Goal: Information Seeking & Learning: Learn about a topic

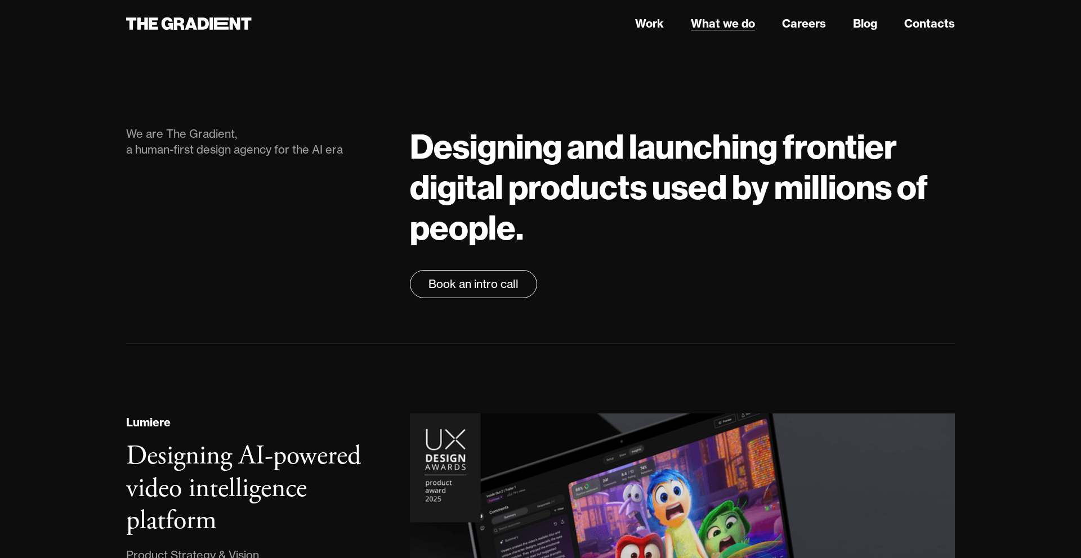
click at [708, 29] on link "What we do" at bounding box center [723, 23] width 64 height 17
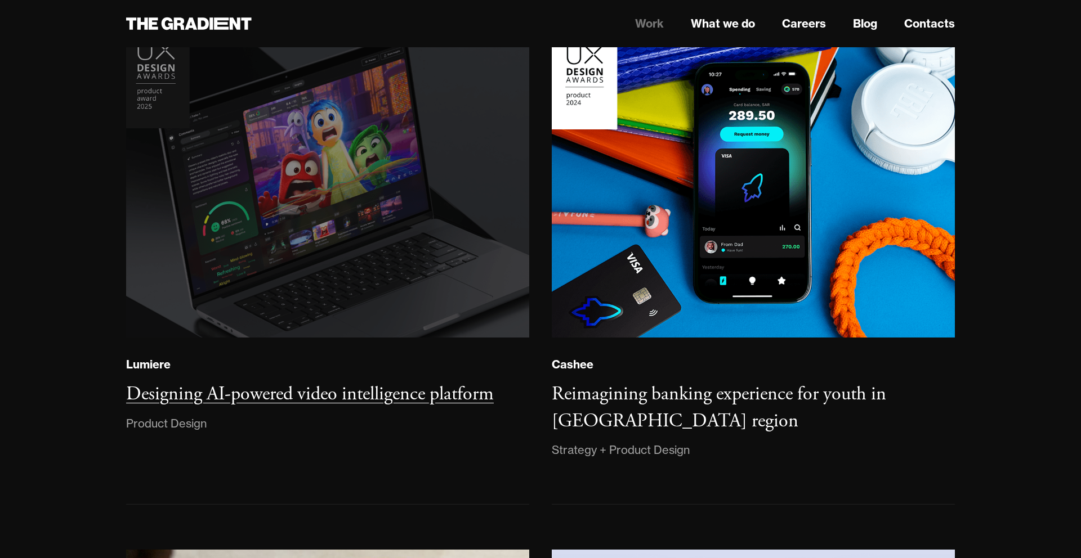
scroll to position [183, 0]
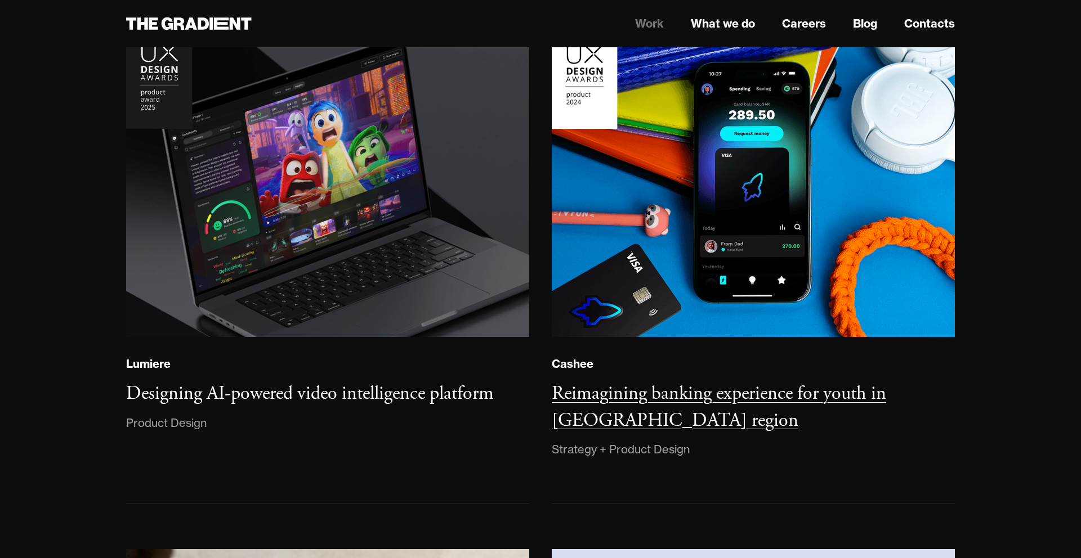
click at [583, 396] on h3 "Reimagining banking experience for youth in [GEOGRAPHIC_DATA] region" at bounding box center [719, 407] width 334 height 51
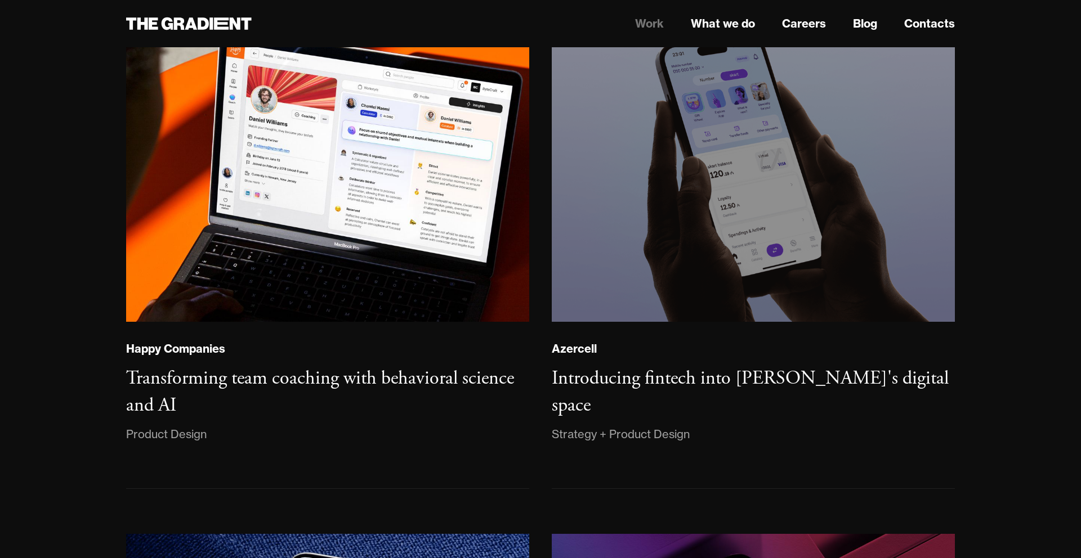
scroll to position [720, 0]
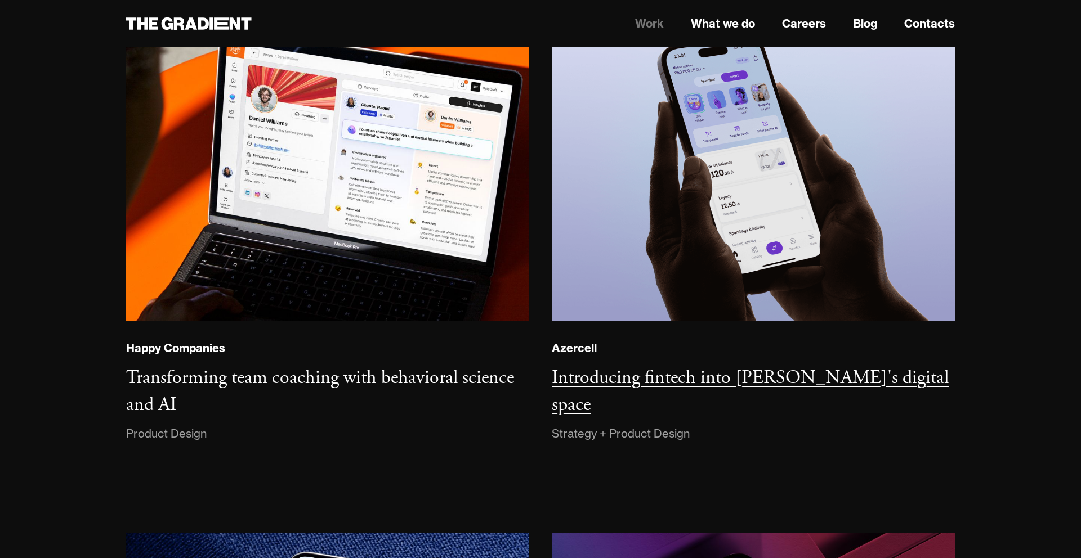
click at [688, 378] on h3 "Introducing fintech into [PERSON_NAME]'s digital space" at bounding box center [750, 391] width 397 height 51
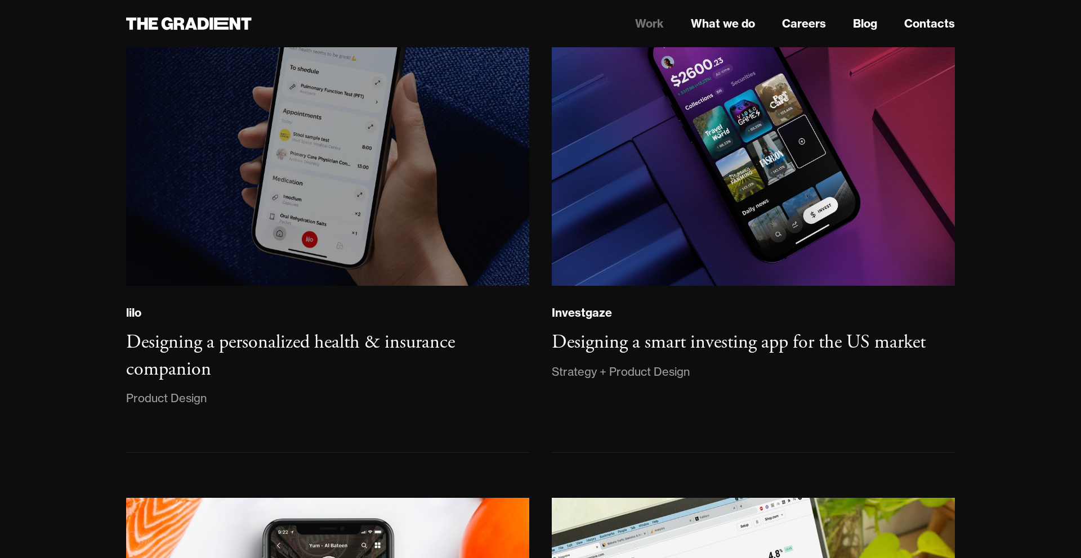
scroll to position [1280, 0]
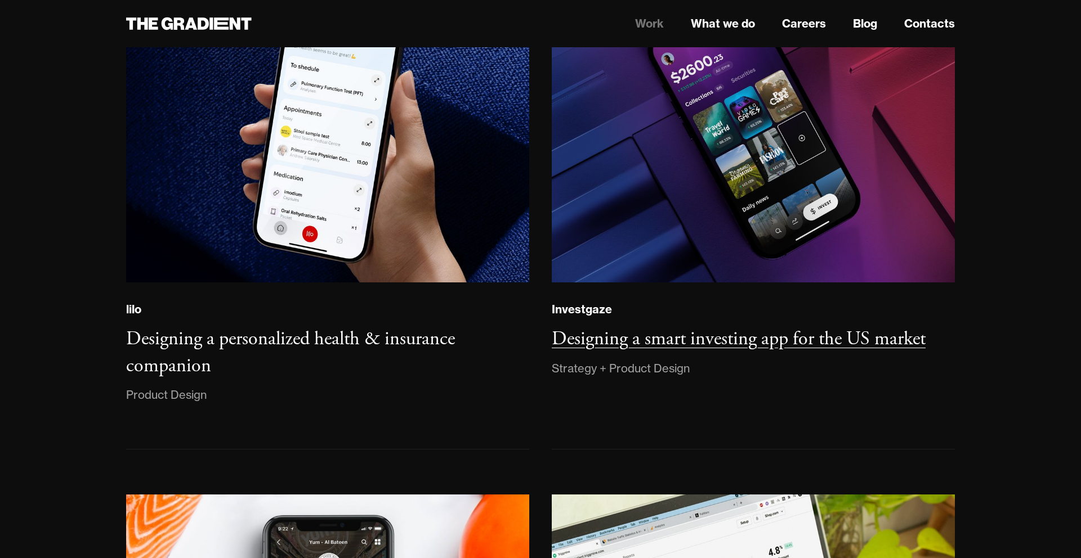
click at [666, 342] on h3 "Designing a smart investing app for the US market" at bounding box center [739, 339] width 374 height 24
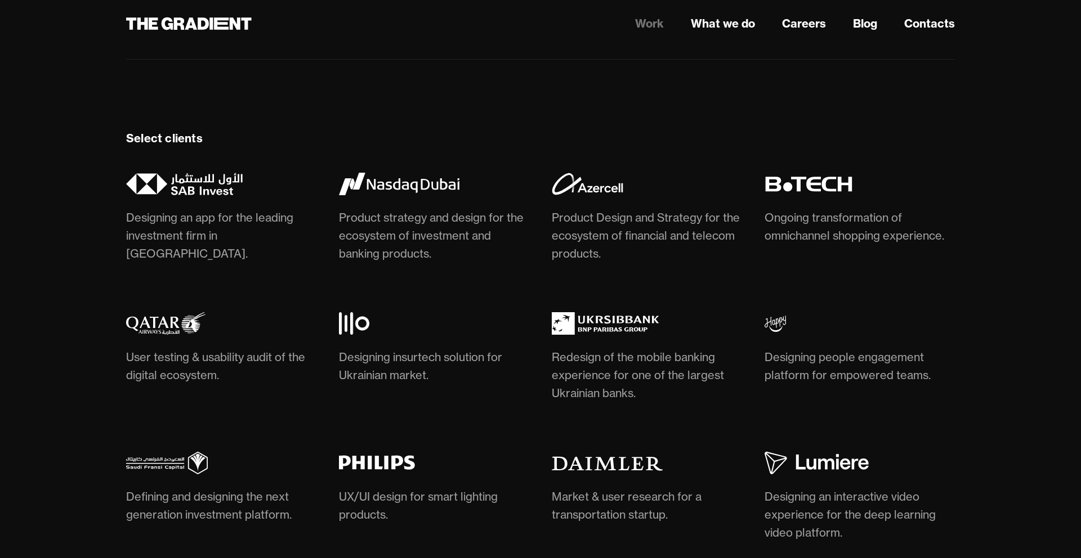
scroll to position [3207, 0]
click at [393, 181] on img at bounding box center [399, 183] width 120 height 23
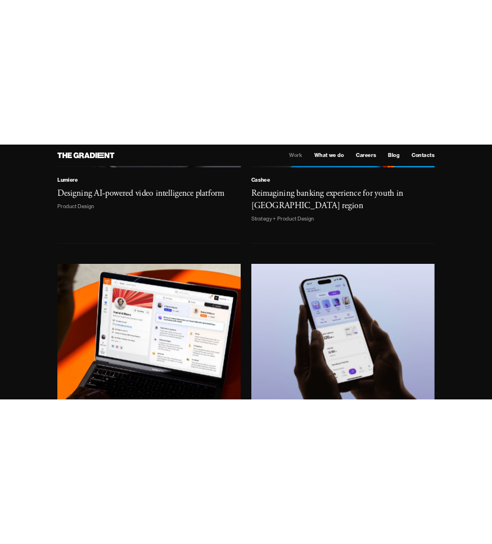
scroll to position [0, 0]
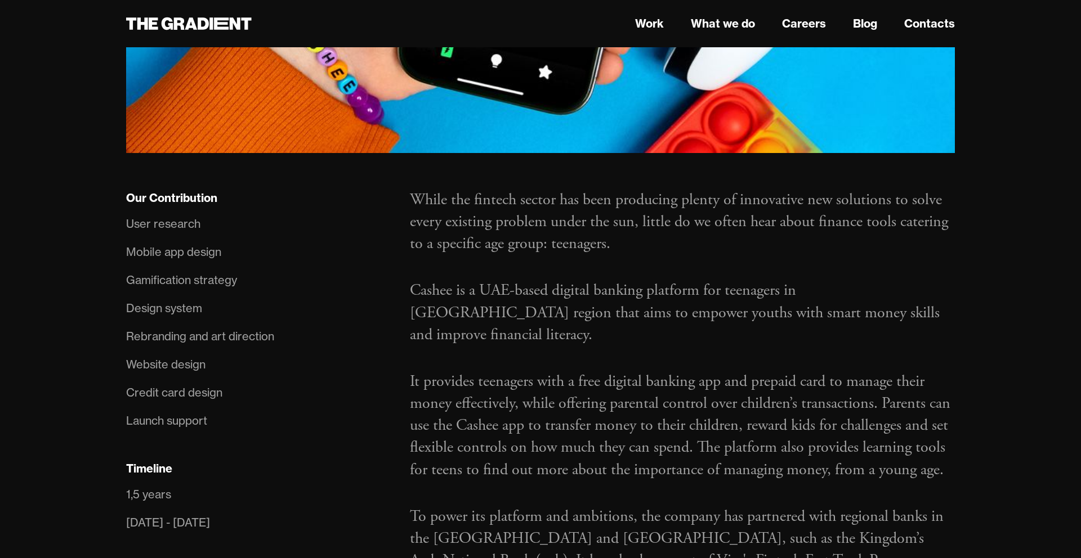
scroll to position [663, 0]
click at [151, 214] on div "User research" at bounding box center [163, 223] width 74 height 18
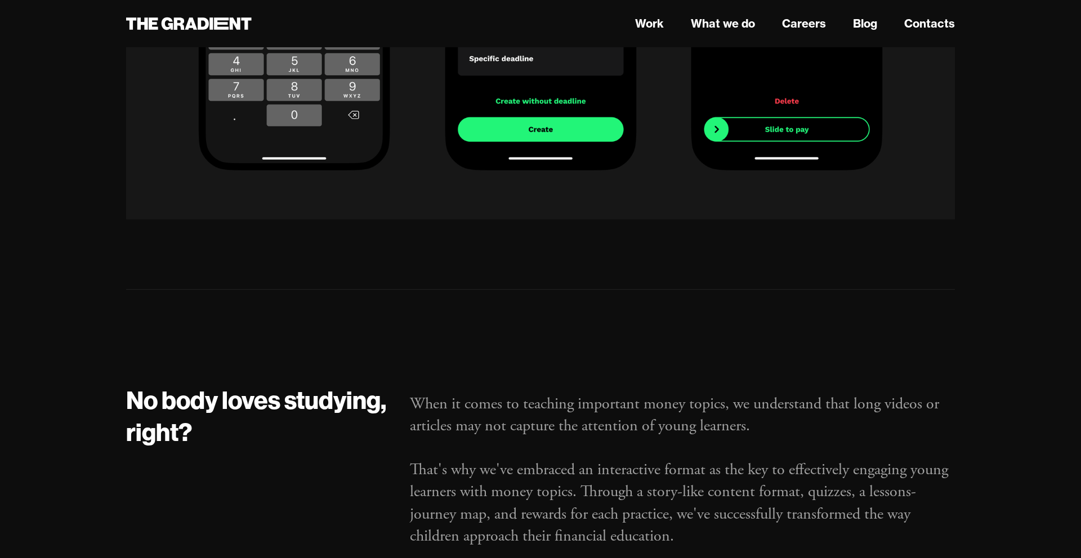
scroll to position [11403, 0]
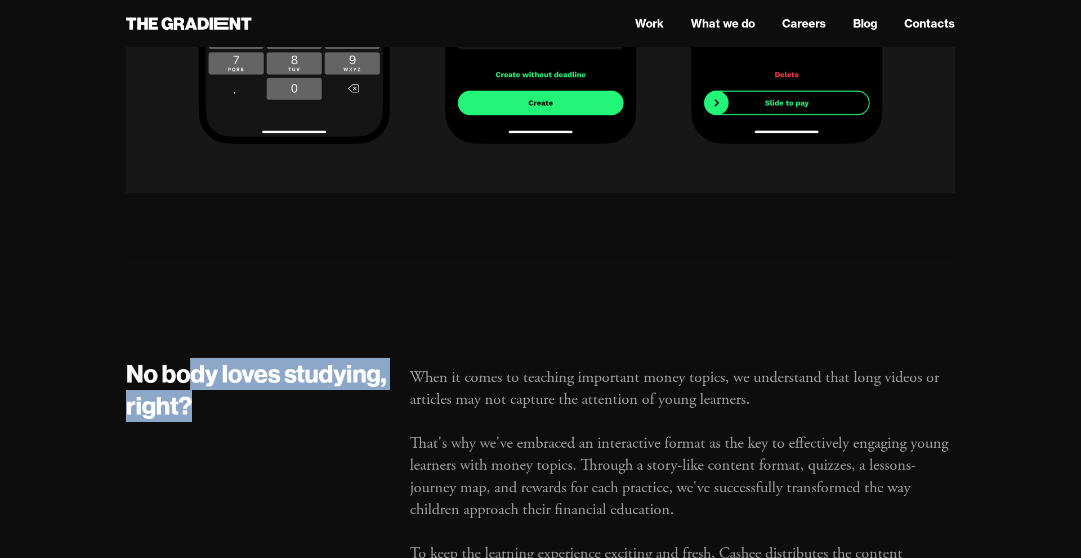
drag, startPoint x: 189, startPoint y: 332, endPoint x: 293, endPoint y: 382, distance: 115.5
click at [294, 379] on div "No body loves studying, right?" at bounding box center [257, 496] width 284 height 276
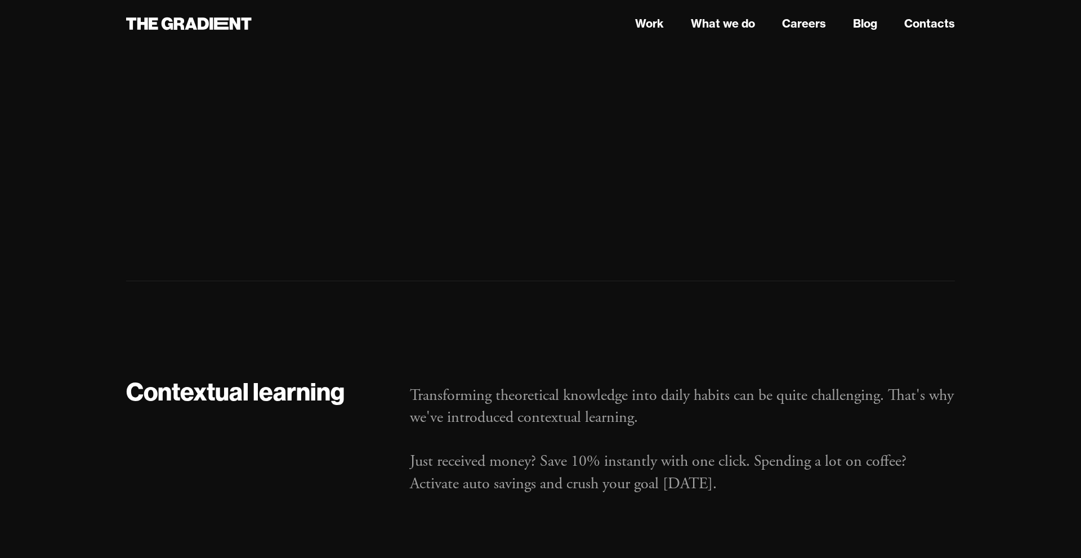
scroll to position [12914, 0]
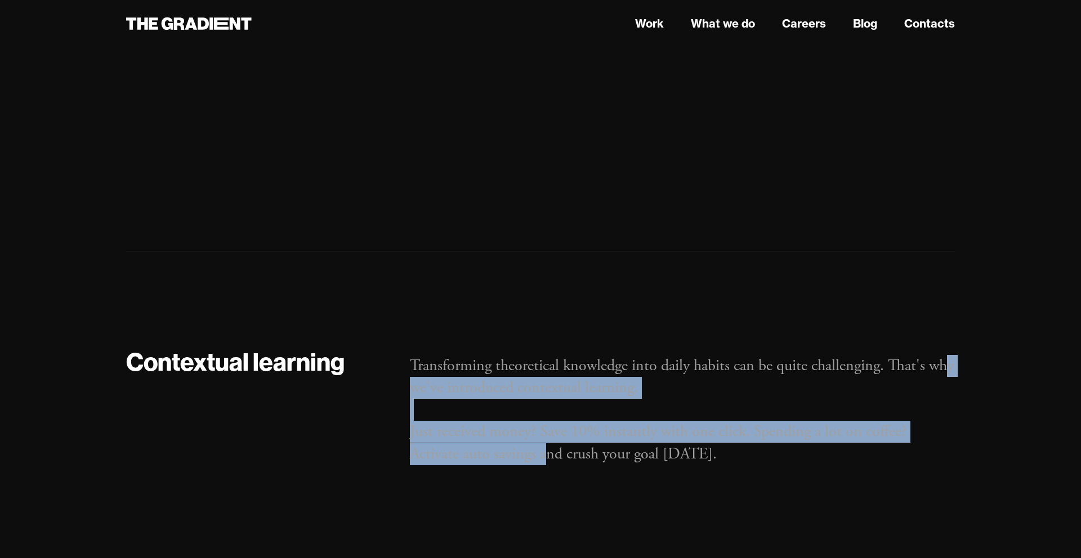
drag, startPoint x: 426, startPoint y: 335, endPoint x: 544, endPoint y: 404, distance: 137.0
click at [545, 404] on p "Transforming theoretical knowledge into daily habits can be quite challenging. …" at bounding box center [682, 410] width 545 height 110
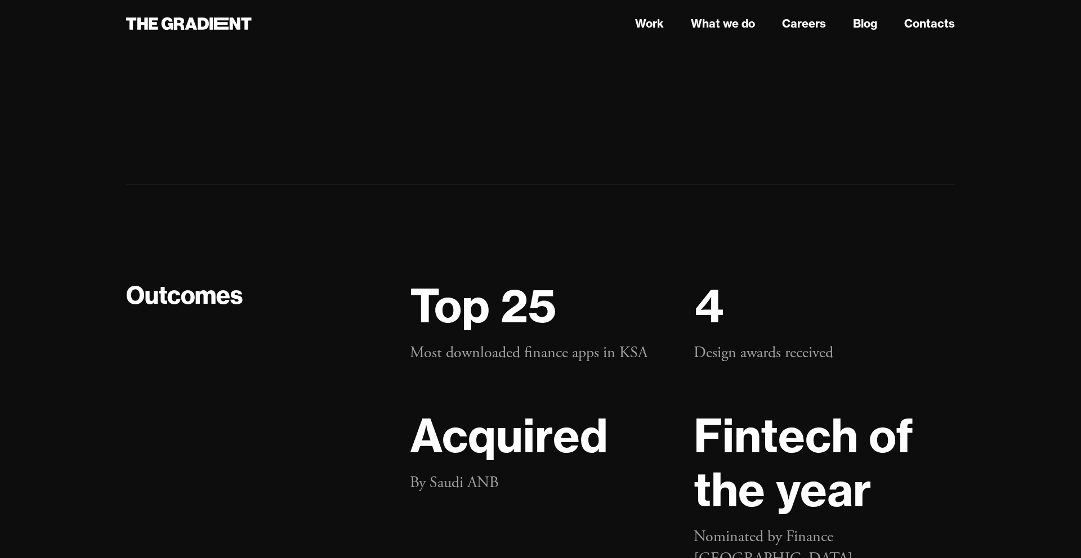
scroll to position [22118, 0]
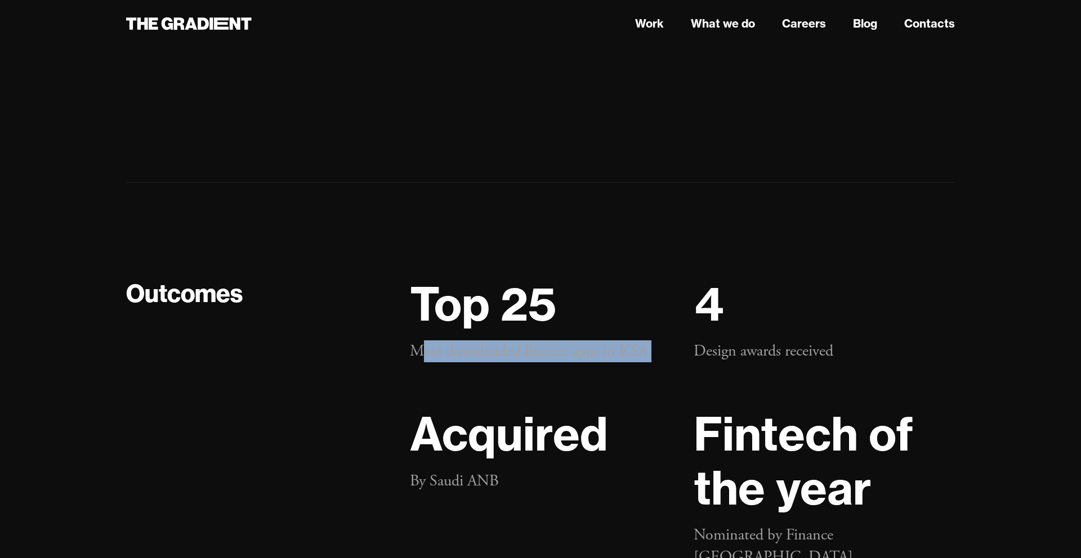
drag, startPoint x: 427, startPoint y: 302, endPoint x: 588, endPoint y: 337, distance: 165.3
click at [589, 336] on div "Top 25 Most downloaded finance apps in KSA Acquired By Saudi ANB" at bounding box center [540, 423] width 284 height 292
click at [588, 337] on div "Top 25 Most downloaded finance apps in KSA Acquired By Saudi ANB" at bounding box center [540, 423] width 284 height 292
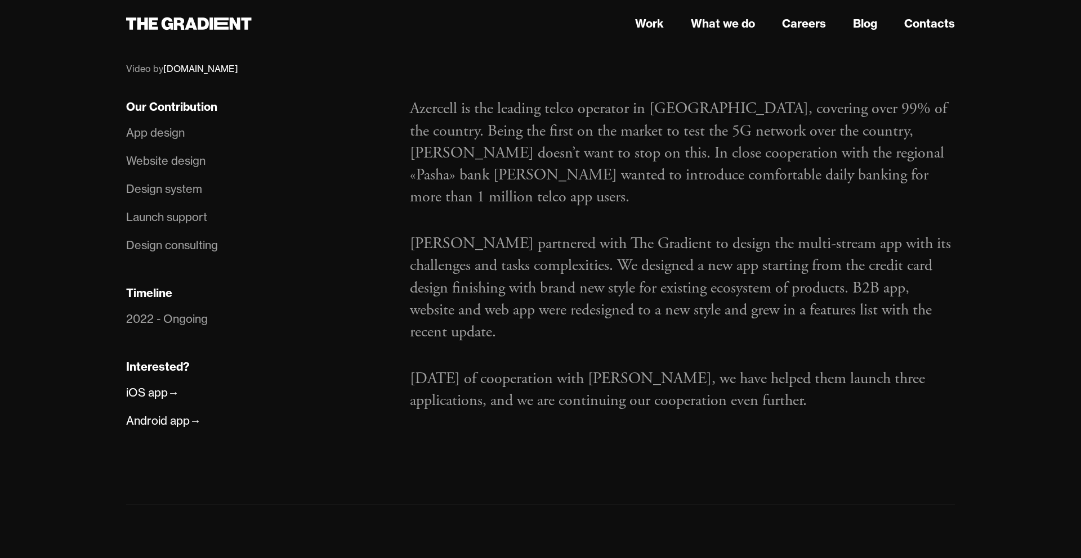
scroll to position [644, 0]
click at [211, 246] on div "Design consulting" at bounding box center [172, 245] width 92 height 18
click at [166, 329] on li "2022 - Ongoing" at bounding box center [256, 318] width 261 height 28
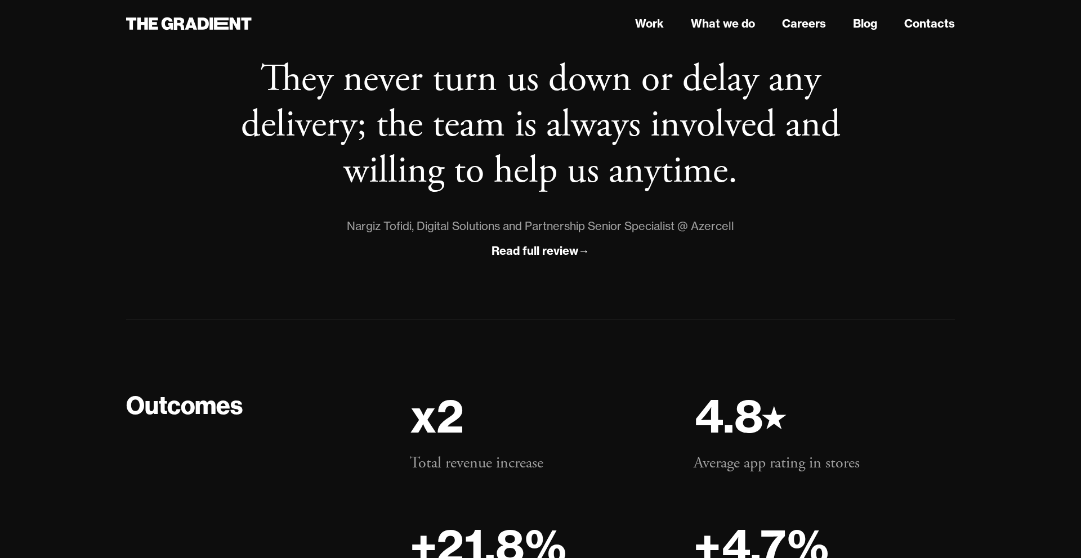
scroll to position [8334, 0]
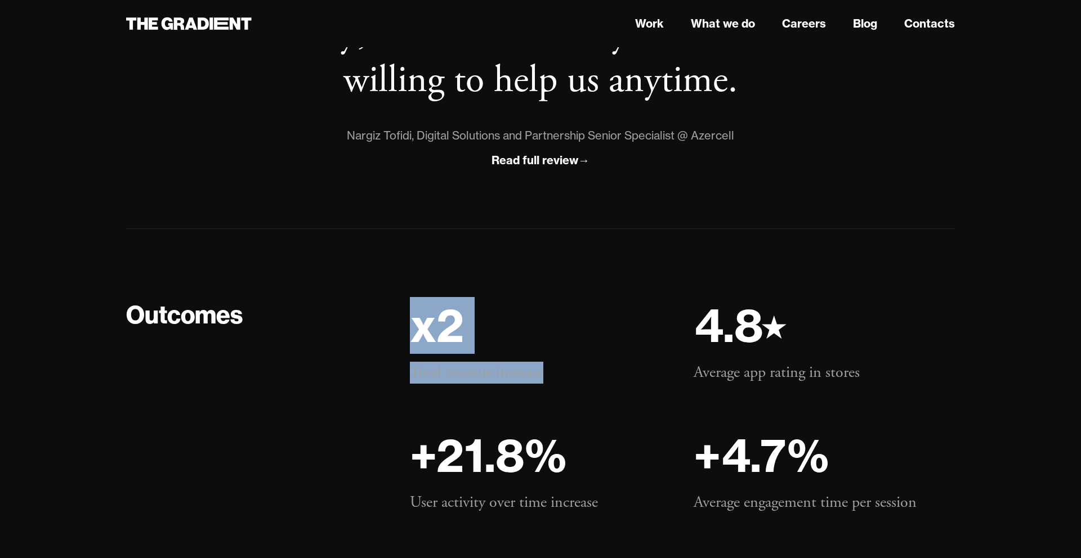
drag, startPoint x: 413, startPoint y: 325, endPoint x: 549, endPoint y: 382, distance: 147.6
click at [549, 380] on div "x2 Total revenue increase" at bounding box center [540, 341] width 261 height 85
click at [549, 382] on p "Total revenue increase" at bounding box center [540, 373] width 261 height 22
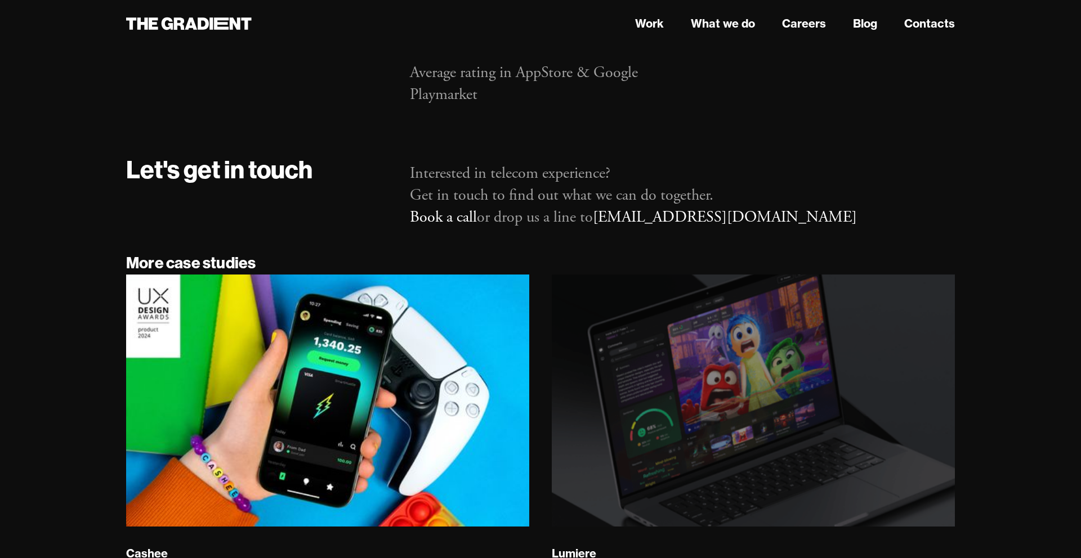
scroll to position [7114, 0]
